Goal: Information Seeking & Learning: Learn about a topic

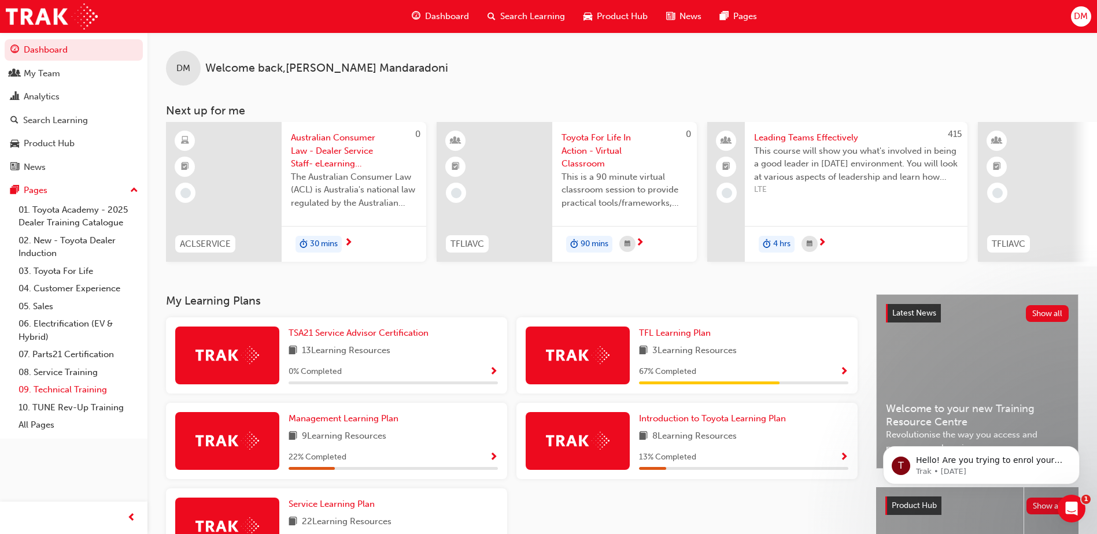
click at [51, 394] on link "09. Technical Training" at bounding box center [78, 390] width 129 height 18
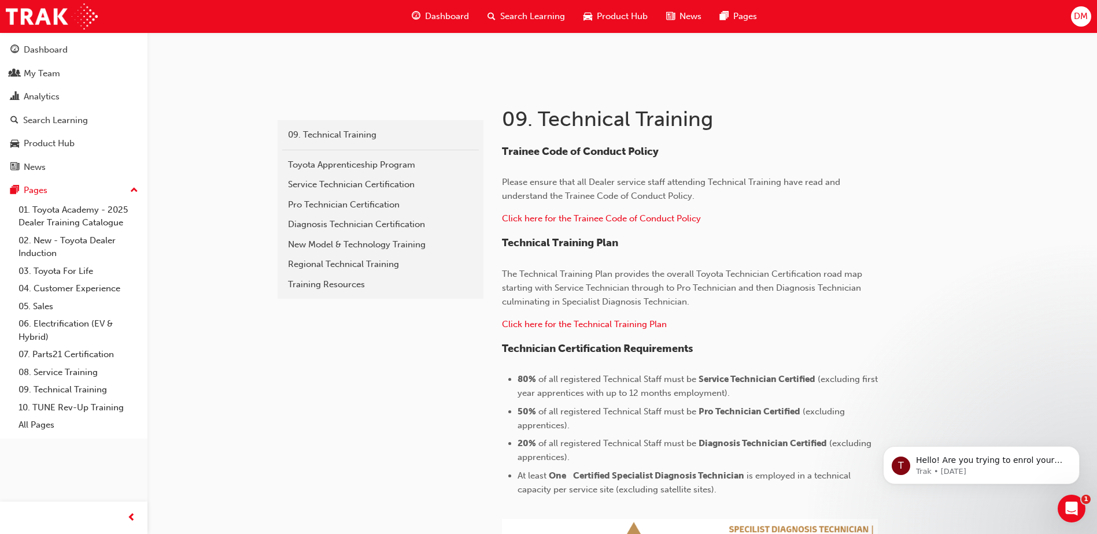
scroll to position [165, 0]
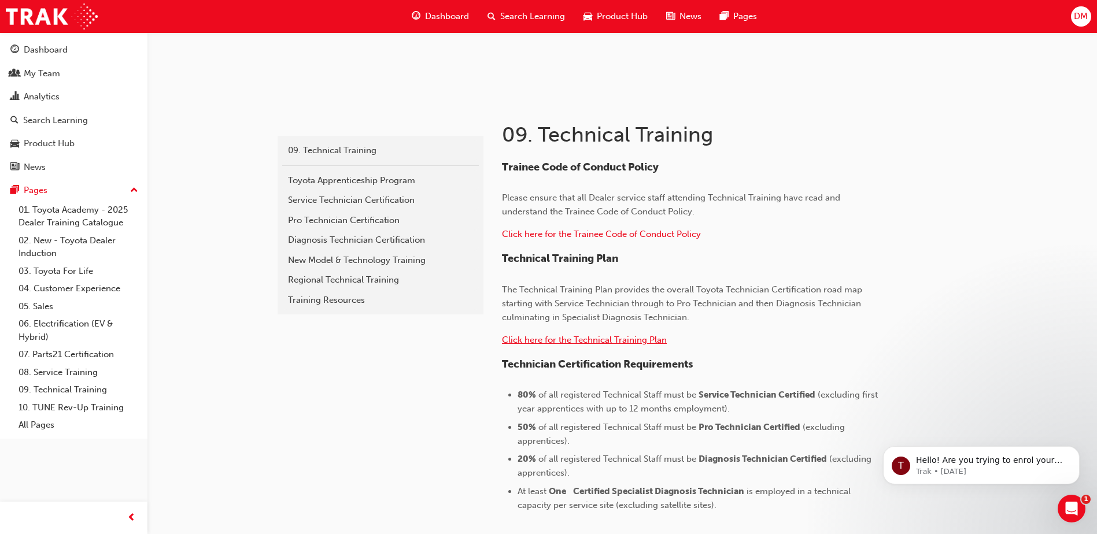
click at [610, 340] on span "Click here for the Technical Training Plan" at bounding box center [584, 340] width 165 height 10
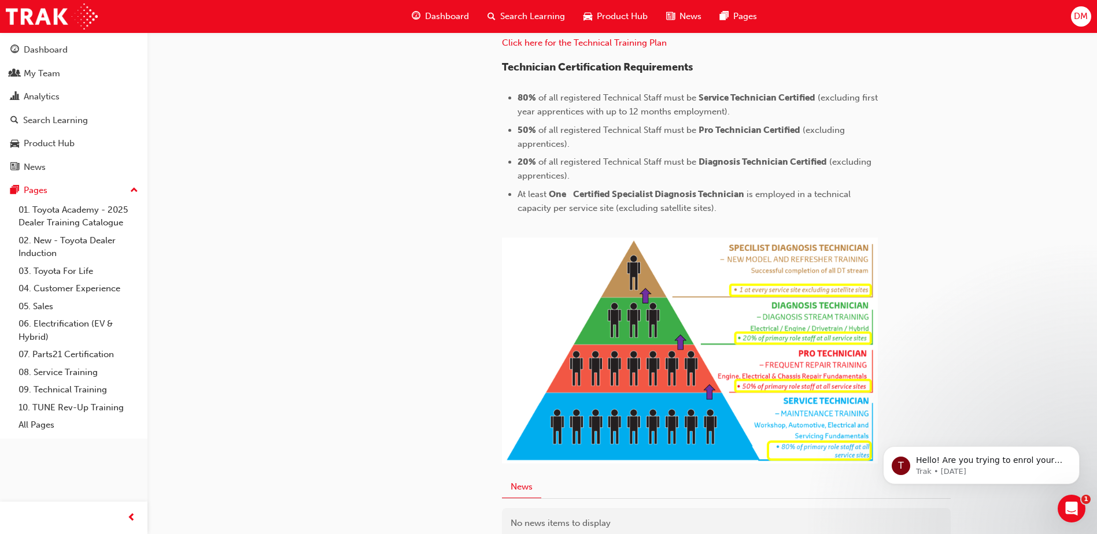
scroll to position [462, 0]
click at [58, 371] on link "08. Service Training" at bounding box center [78, 373] width 129 height 18
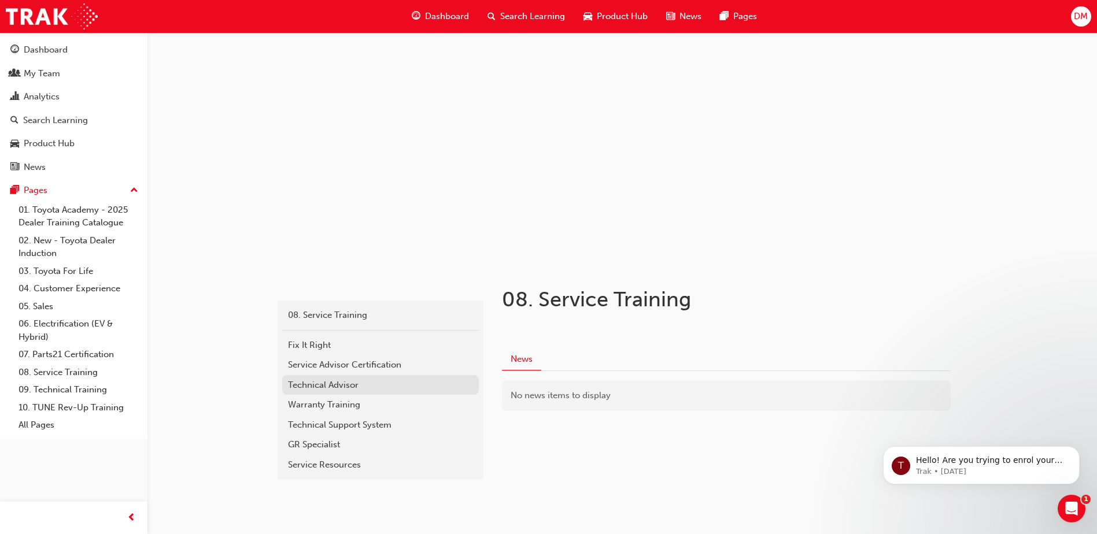
click at [310, 383] on div "Technical Advisor" at bounding box center [380, 385] width 185 height 13
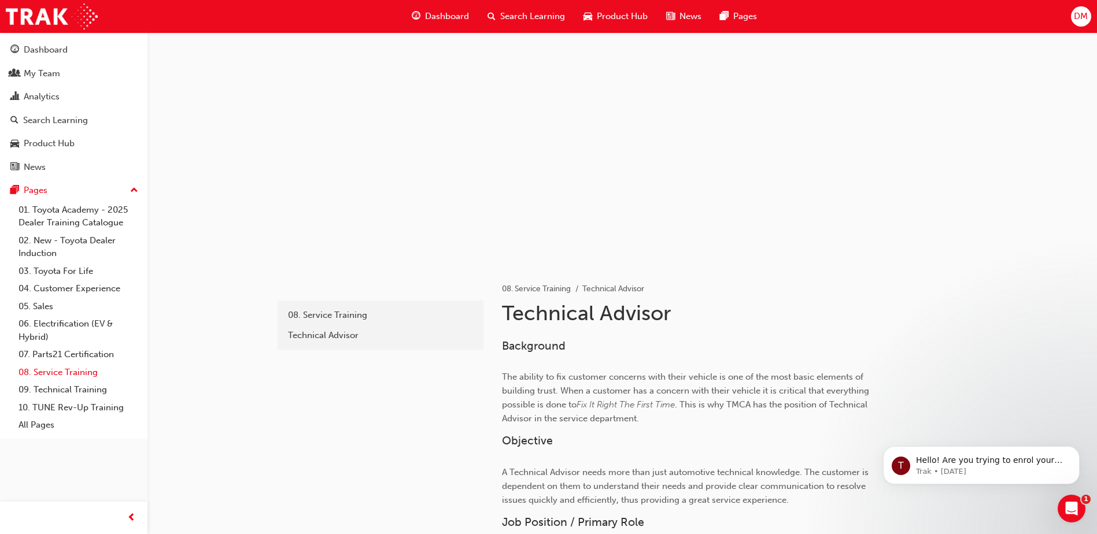
click at [67, 374] on link "08. Service Training" at bounding box center [78, 373] width 129 height 18
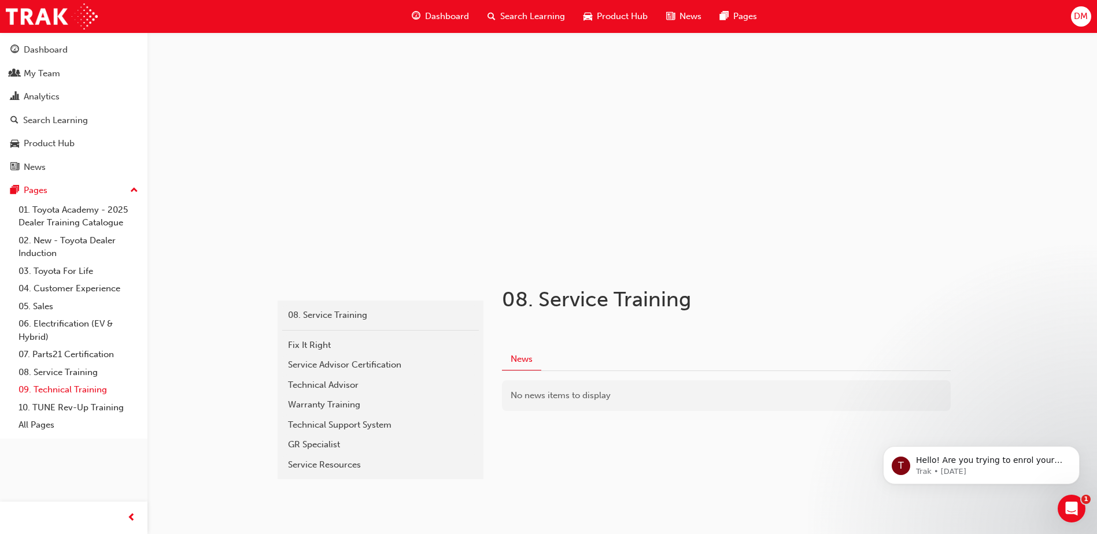
click at [42, 389] on link "09. Technical Training" at bounding box center [78, 390] width 129 height 18
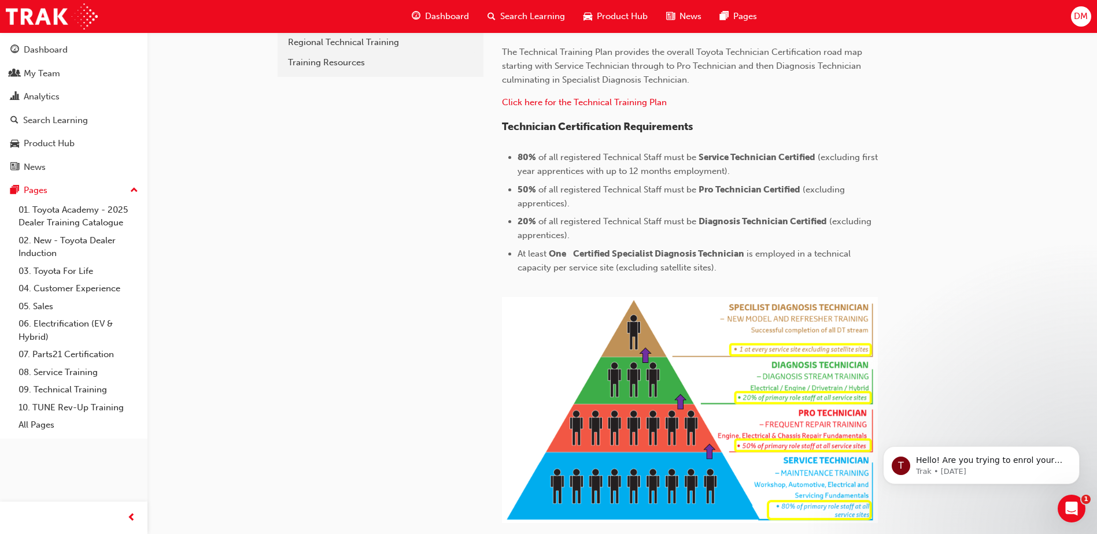
scroll to position [396, 0]
